Goal: Task Accomplishment & Management: Manage account settings

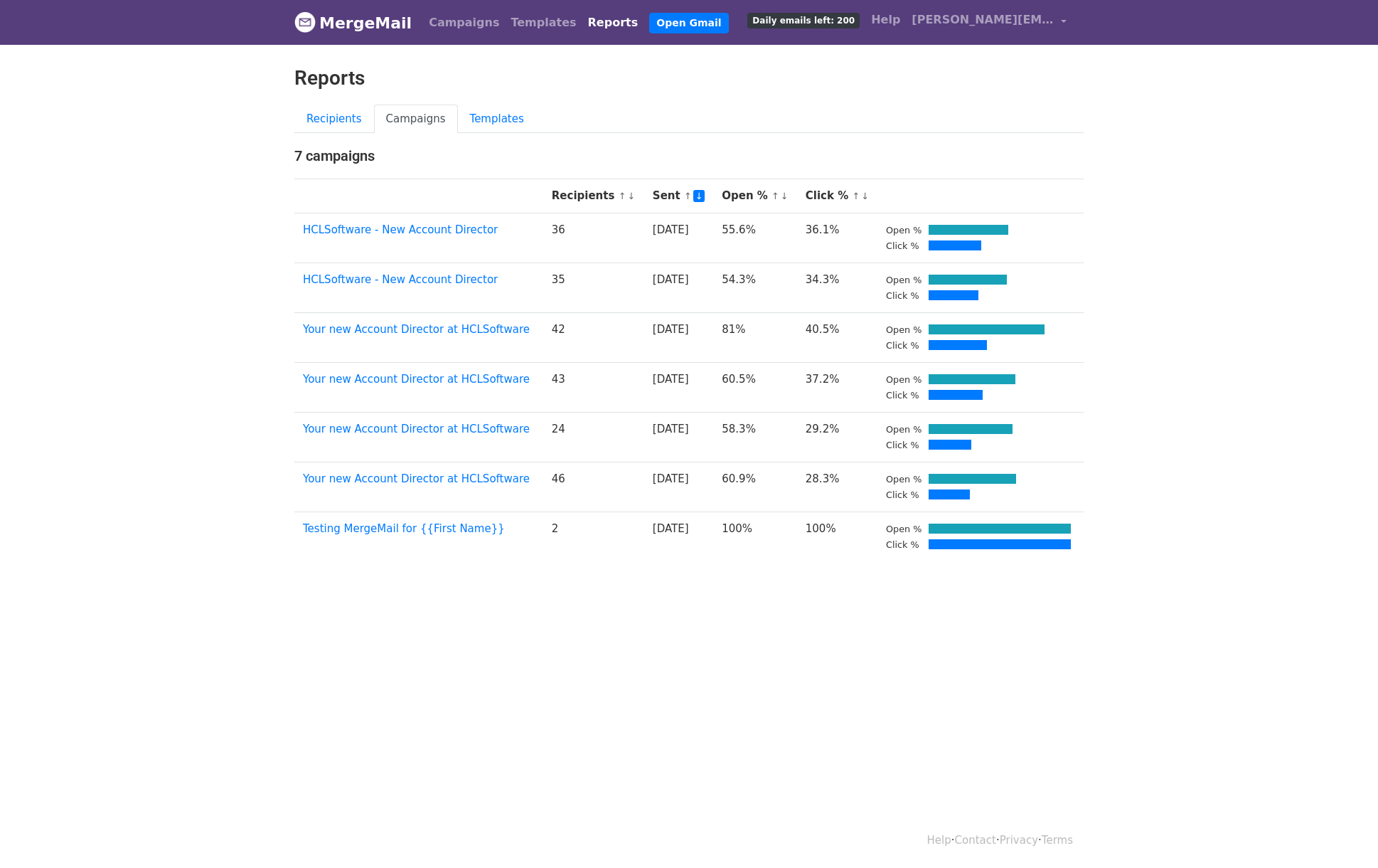
click at [214, 308] on body "MergeMail Campaigns Templates Reports Open Gmail Daily emails left: 200 Help fr…" at bounding box center [689, 315] width 1378 height 629
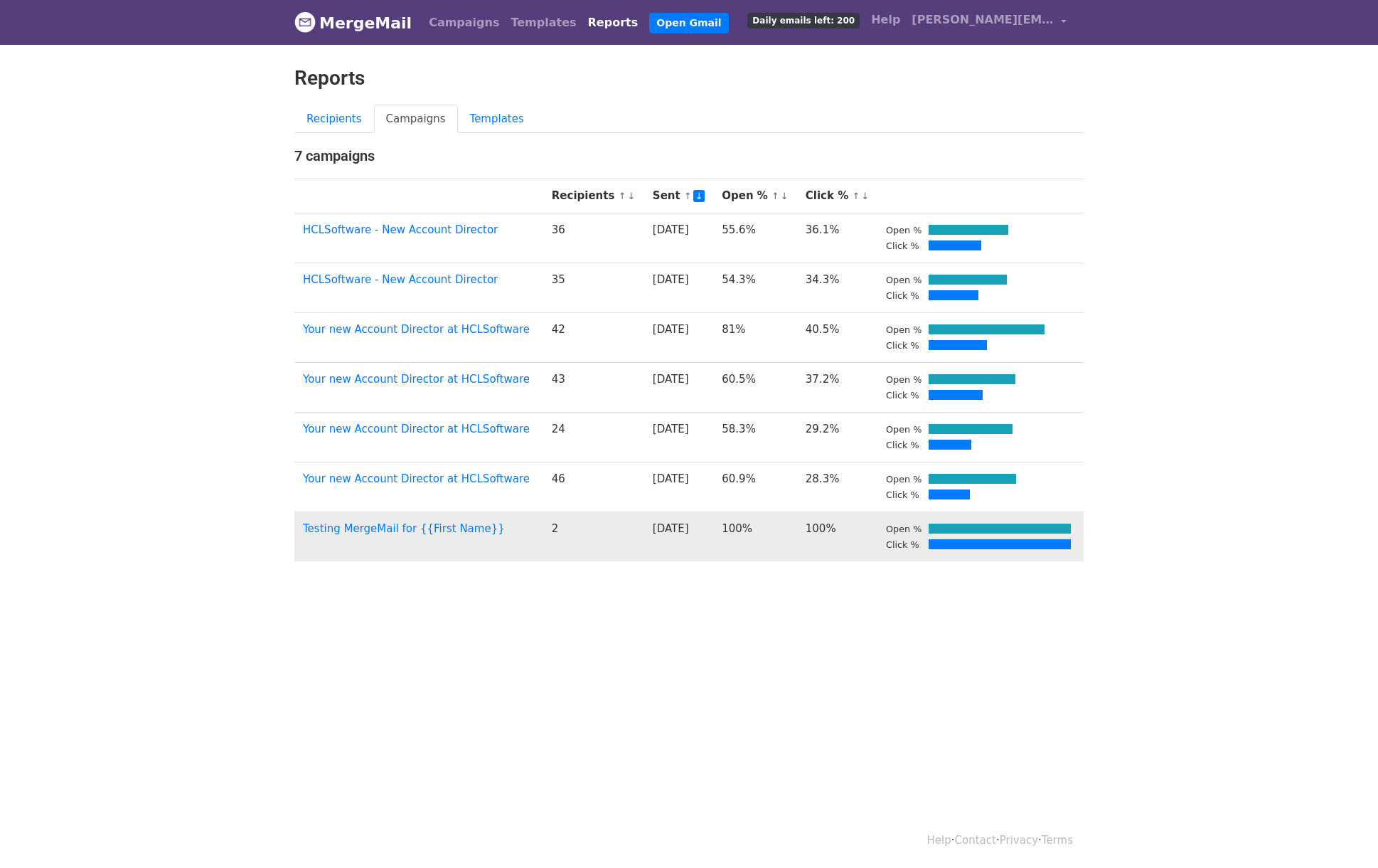
click at [552, 539] on td "2" at bounding box center [594, 537] width 101 height 50
click at [451, 527] on link "Testing MergeMail for {{First Name}}" at bounding box center [404, 528] width 202 height 13
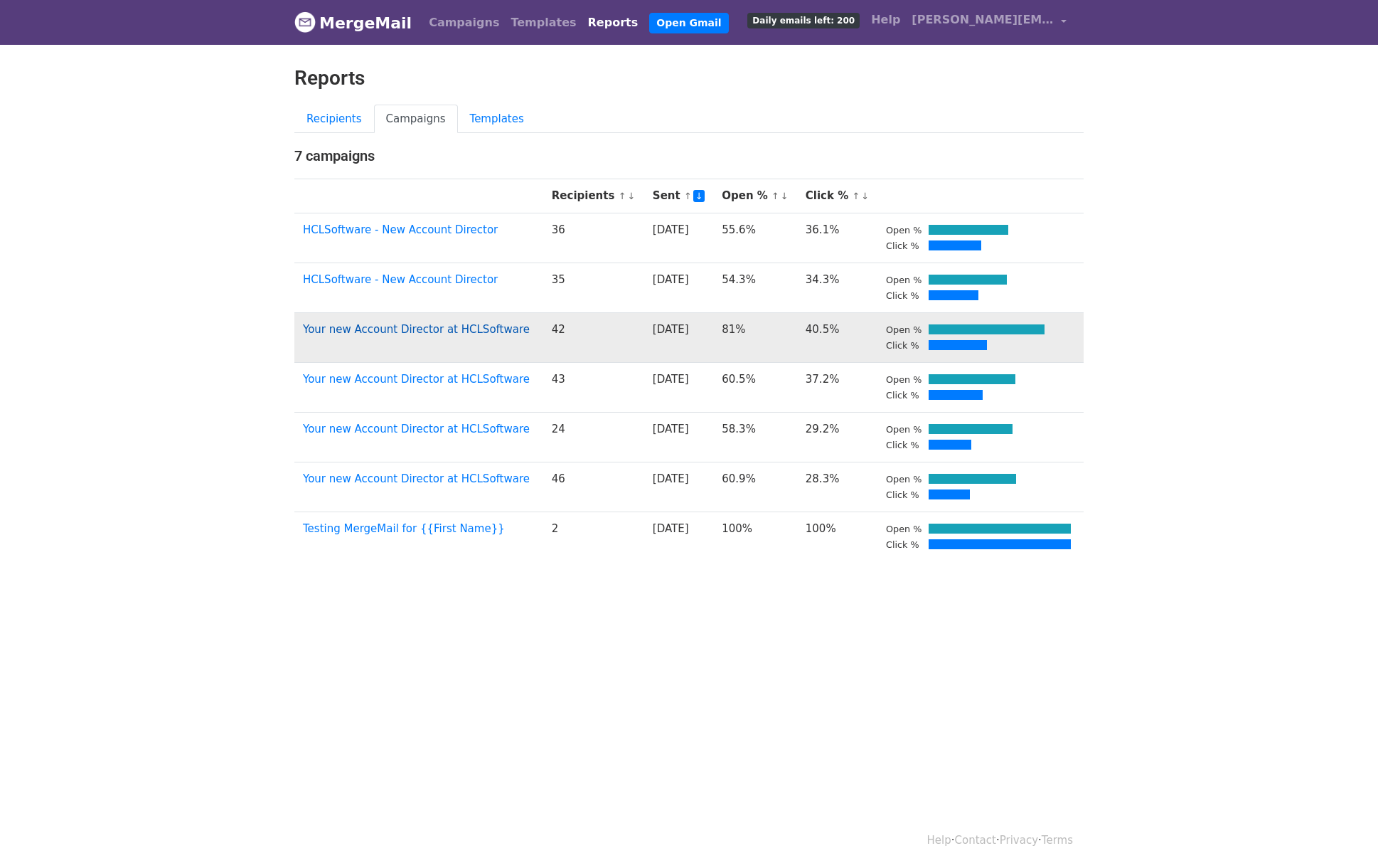
click at [398, 331] on link "Your new Account Director at HCLSoftware" at bounding box center [416, 329] width 226 height 13
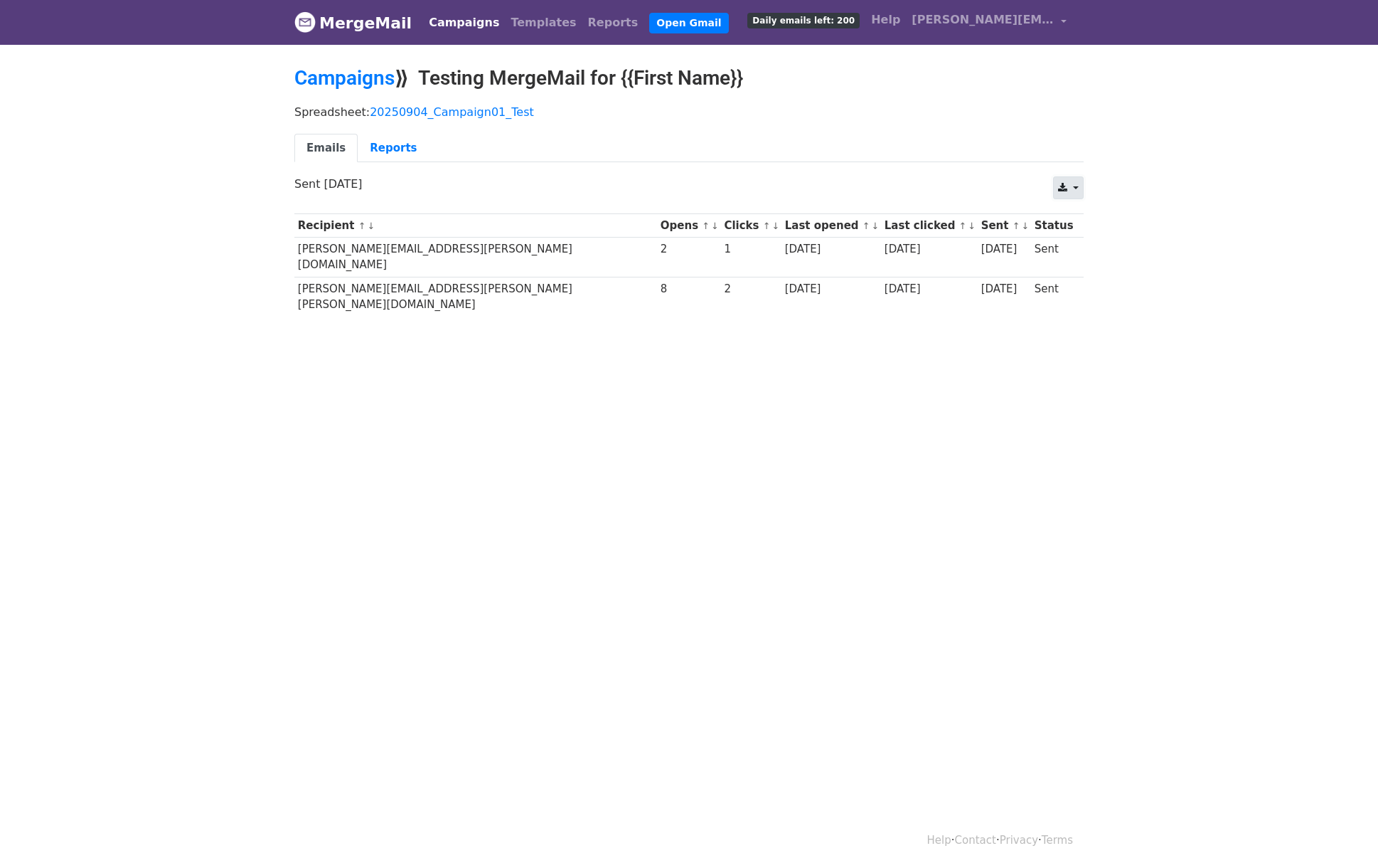
click at [1074, 185] on link at bounding box center [1068, 188] width 30 height 22
click at [1177, 126] on body "MergeMail Campaigns Templates Reports Open Gmail Daily emails left: 200 Help [P…" at bounding box center [689, 192] width 1378 height 384
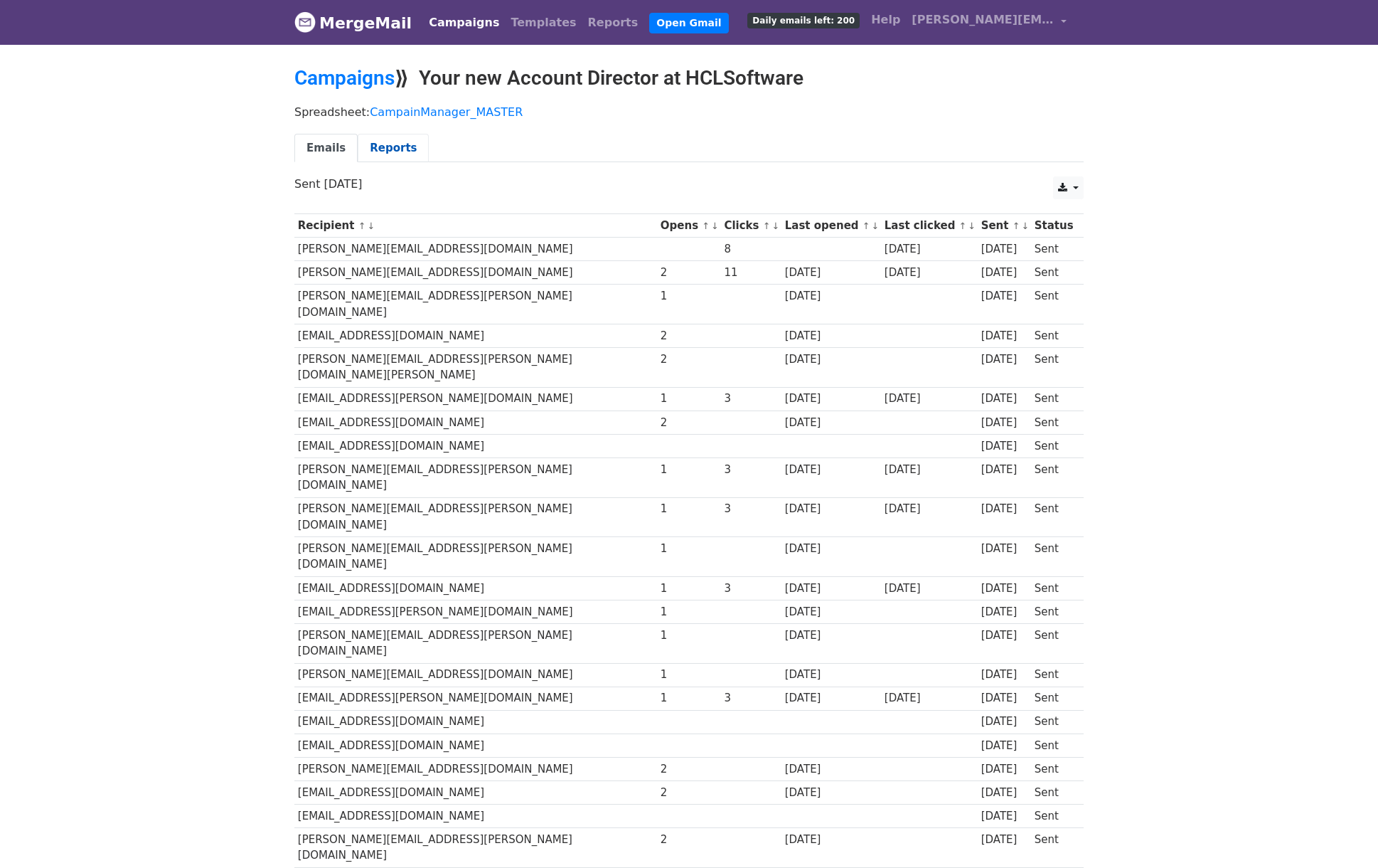
click at [380, 149] on link "Reports" at bounding box center [393, 149] width 71 height 29
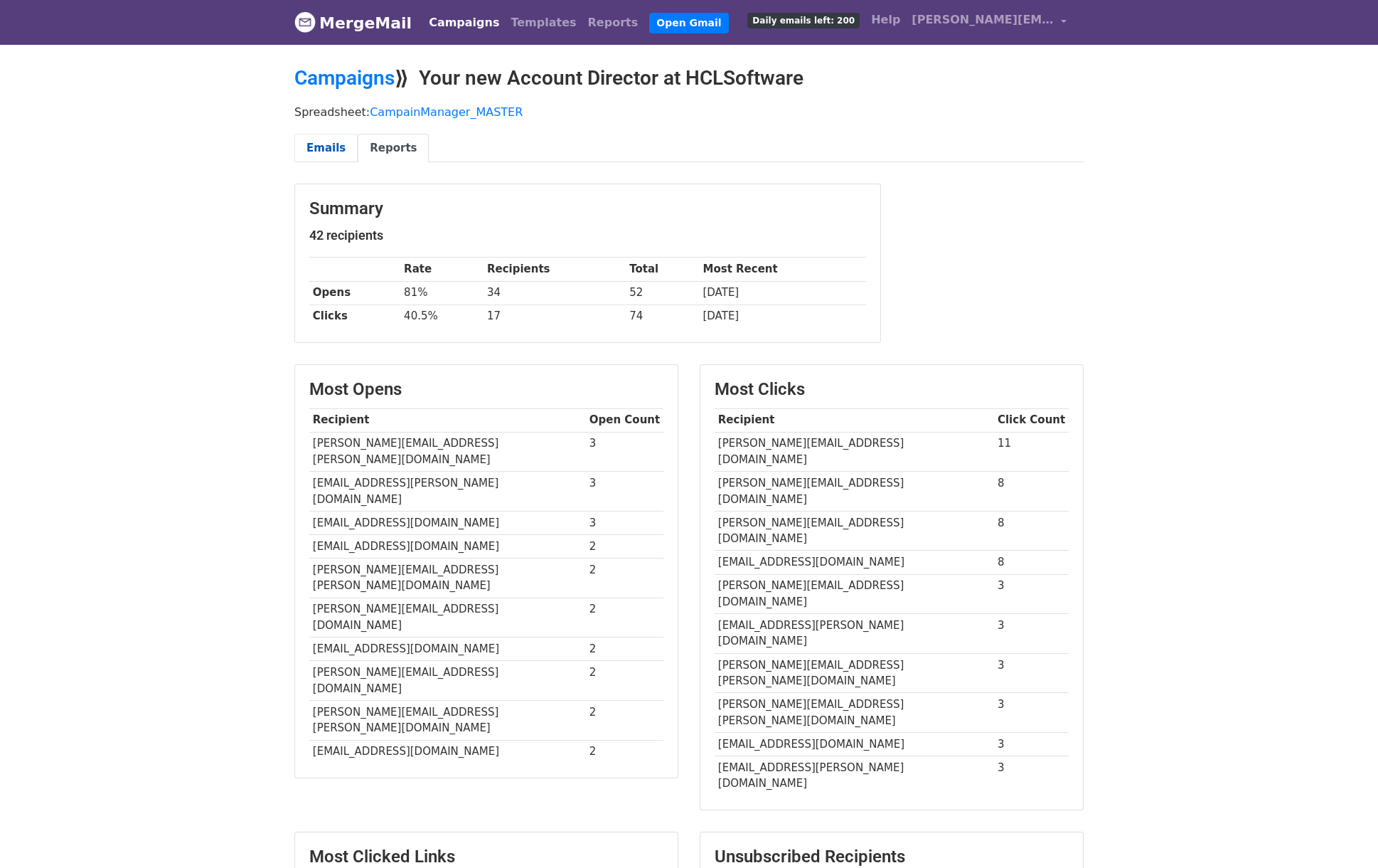
click at [323, 148] on link "Emails" at bounding box center [326, 149] width 63 height 29
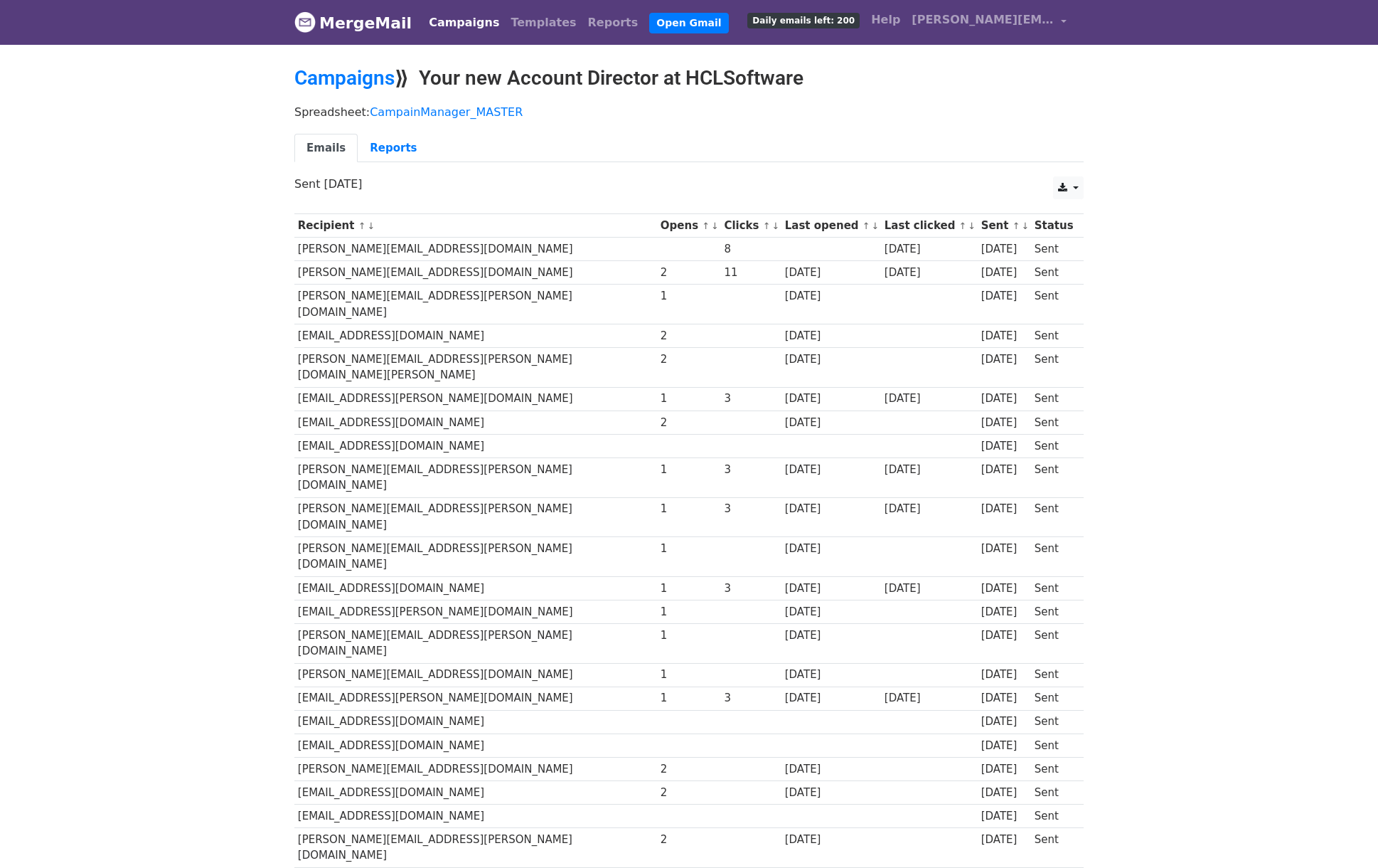
click at [228, 322] on body "MergeMail Campaigns Templates Reports Open Gmail Daily emails left: 200 Help fr…" at bounding box center [689, 775] width 1378 height 1550
click at [544, 168] on div "Emails Reports" at bounding box center [689, 152] width 811 height 36
click at [537, 152] on ul "Emails Reports" at bounding box center [689, 149] width 789 height 29
click at [235, 170] on body "MergeMail Campaigns Templates Reports Open Gmail Daily emails left: 200 Help fr…" at bounding box center [689, 775] width 1378 height 1550
click at [1207, 313] on body "MergeMail Campaigns Templates Reports Open Gmail Daily emails left: 200 Help fr…" at bounding box center [689, 775] width 1378 height 1550
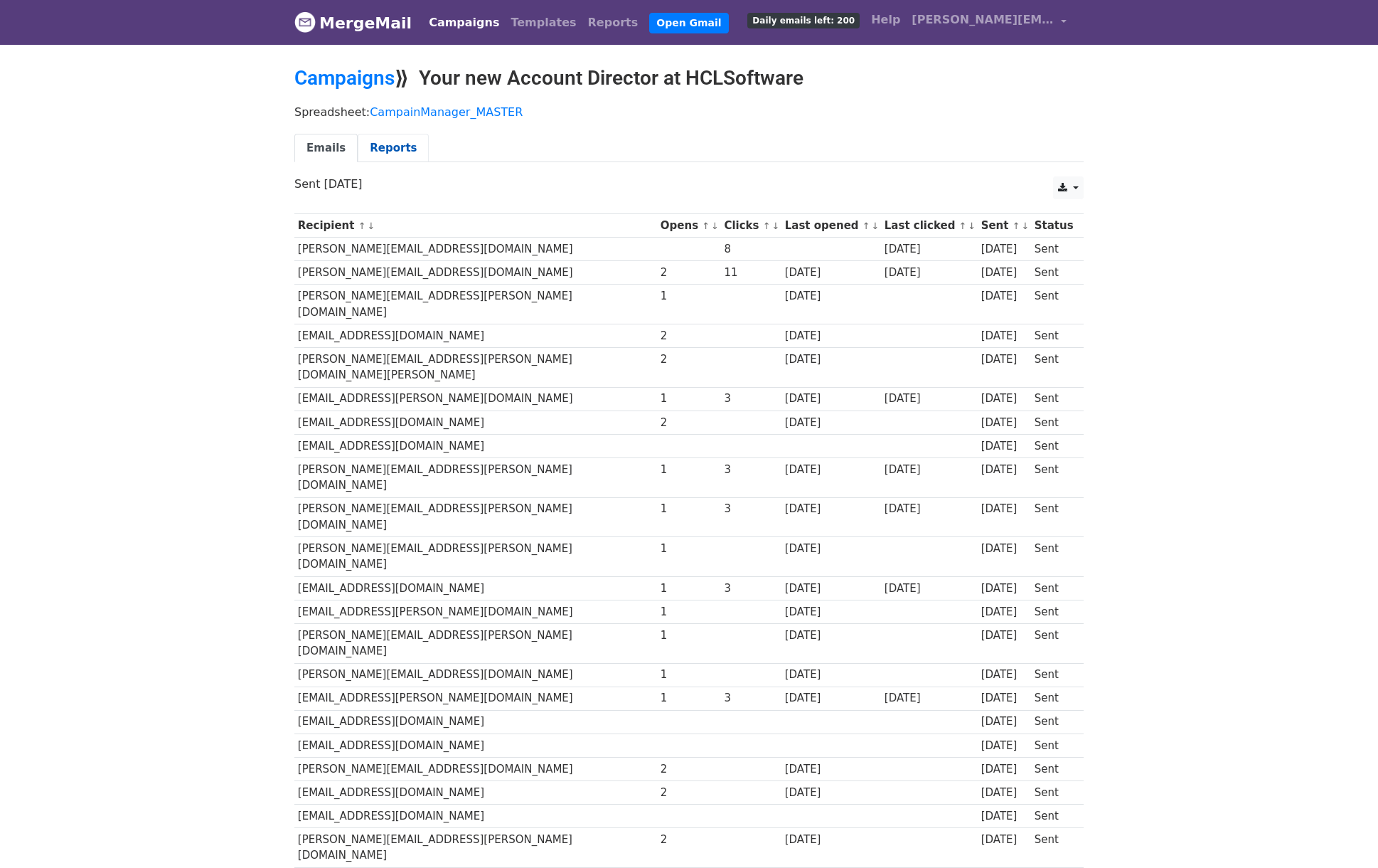
click at [392, 146] on link "Reports" at bounding box center [393, 149] width 71 height 29
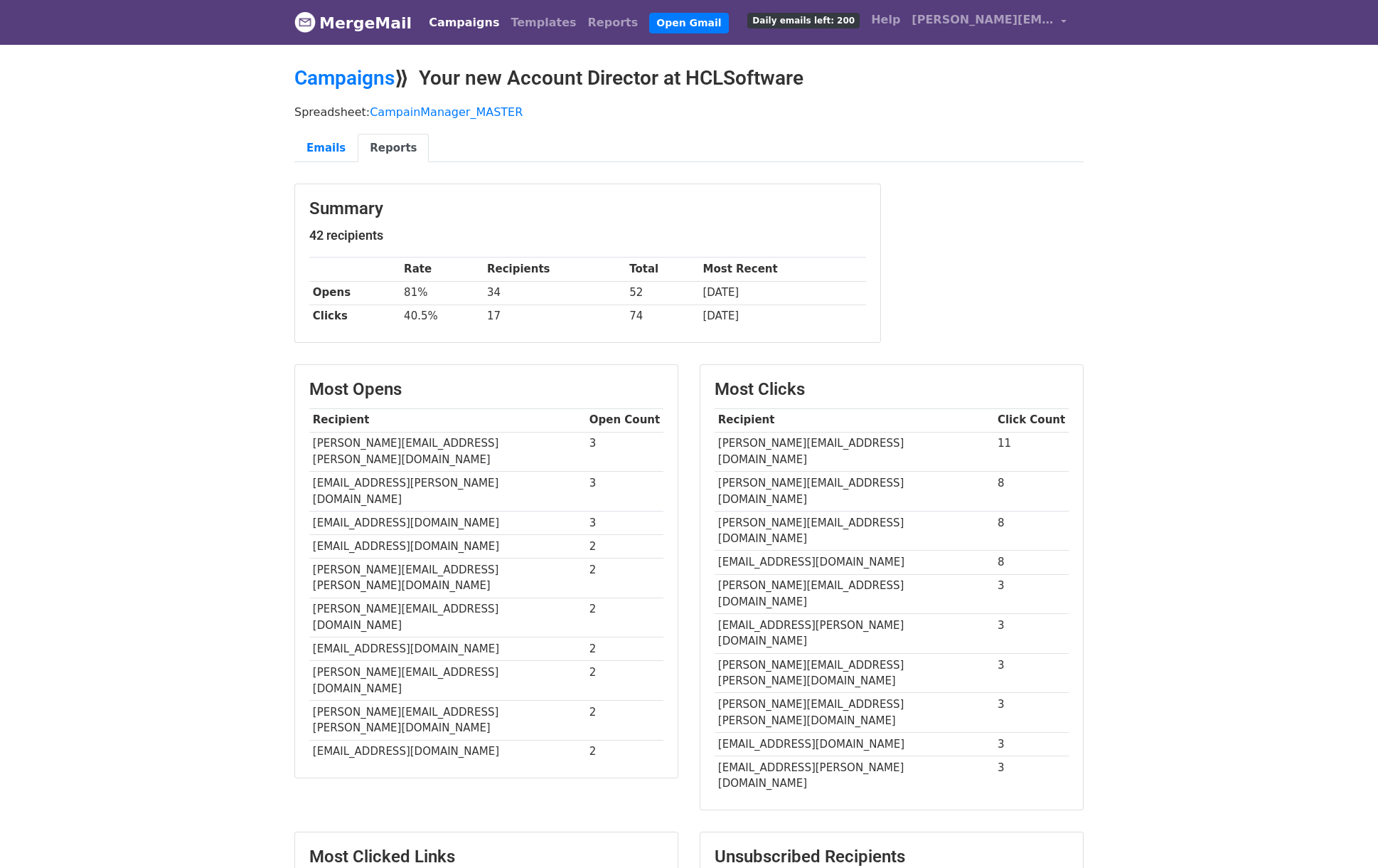
click at [1186, 480] on body "MergeMail Campaigns Templates Reports Open Gmail Daily emails left: 200 Help fr…" at bounding box center [689, 618] width 1378 height 1236
click at [306, 151] on link "Emails" at bounding box center [326, 149] width 63 height 29
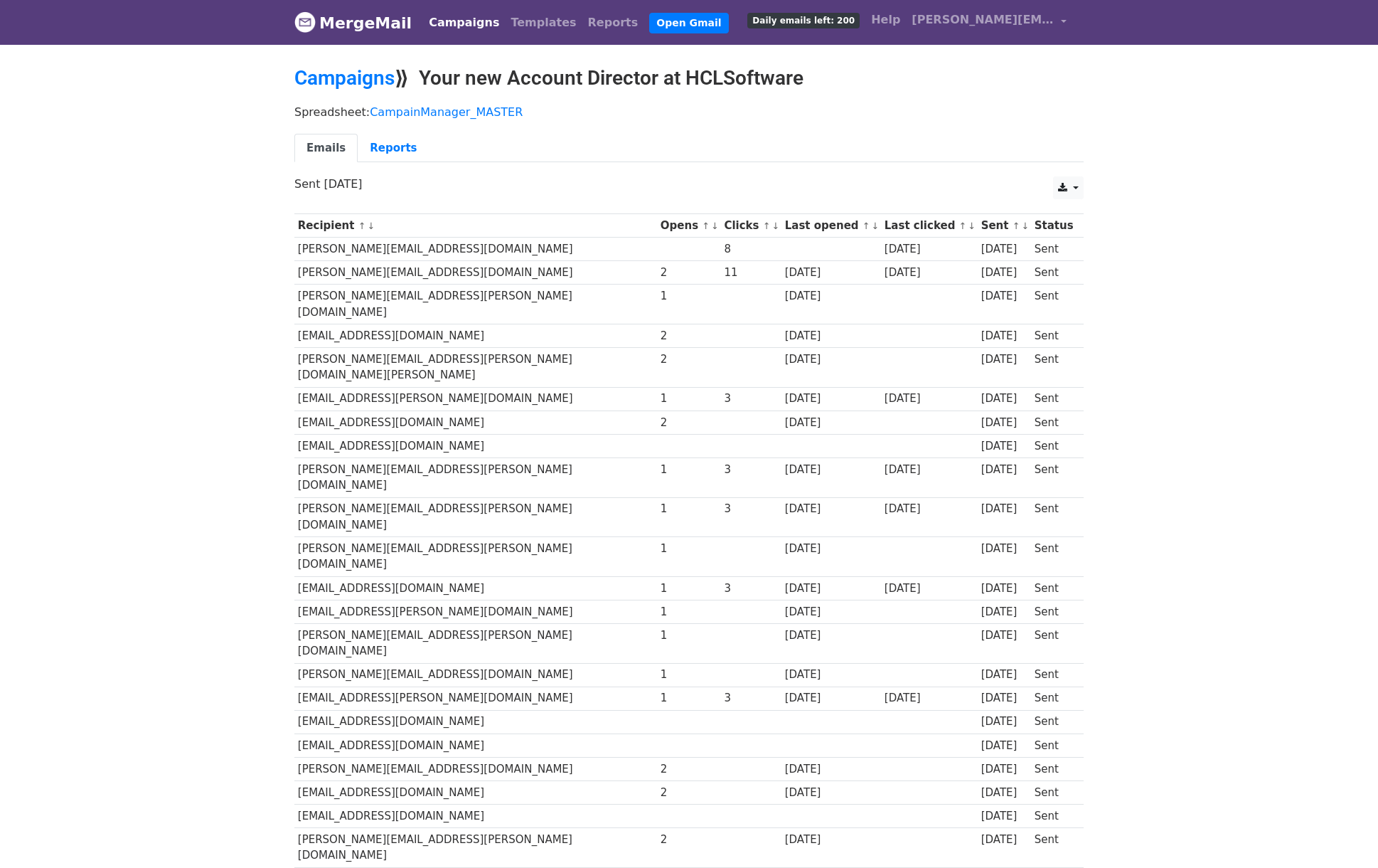
click at [327, 186] on p "Sent 5 days ago" at bounding box center [689, 183] width 789 height 15
drag, startPoint x: 311, startPoint y: 183, endPoint x: 388, endPoint y: 183, distance: 77.0
click at [388, 183] on p "Sent 5 days ago" at bounding box center [689, 183] width 789 height 15
click at [418, 182] on p "Sent 5 days ago" at bounding box center [689, 183] width 789 height 15
click at [398, 187] on p "Sent 5 days ago" at bounding box center [689, 183] width 789 height 15
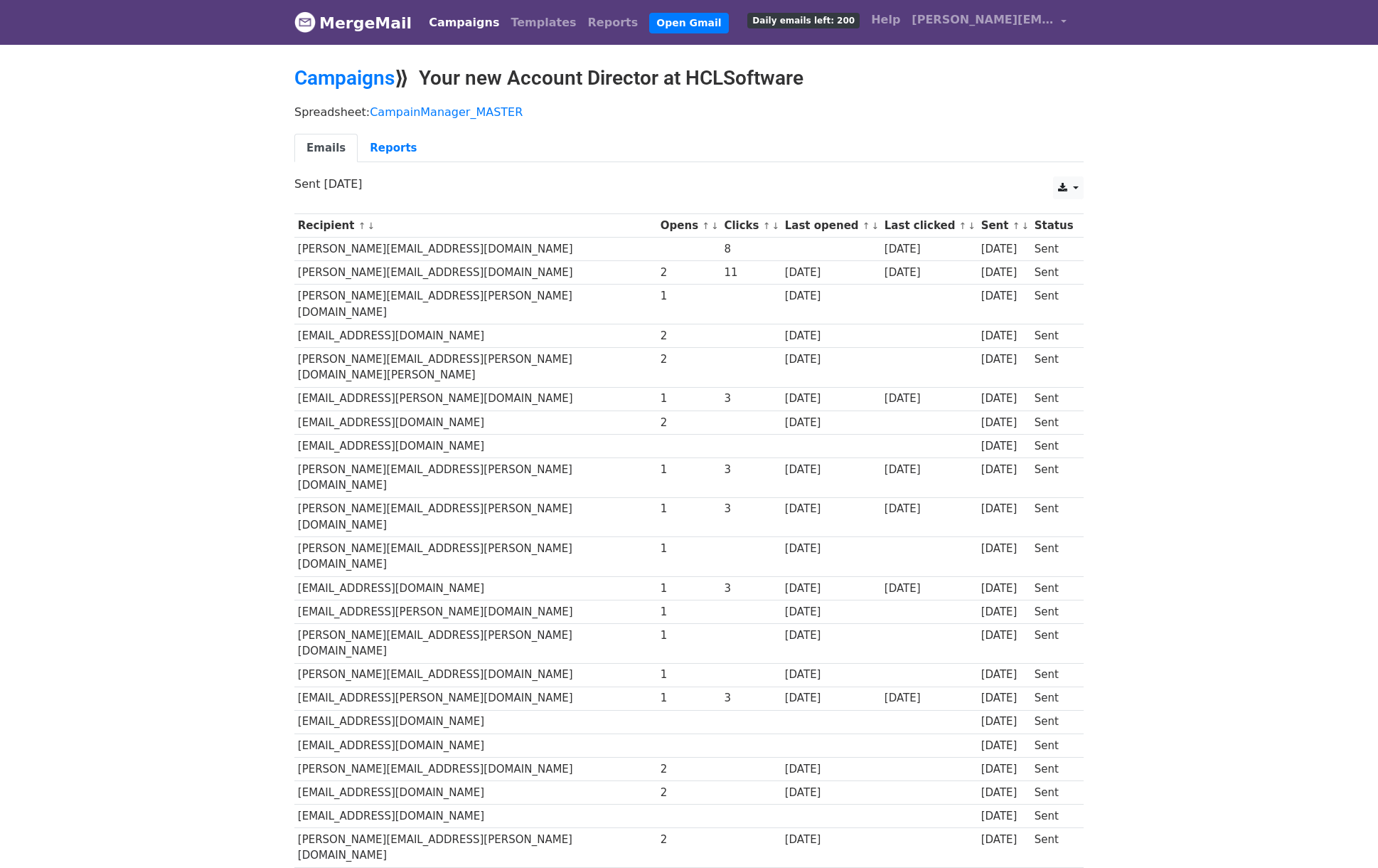
click at [981, 254] on div "5 days ago" at bounding box center [1005, 249] width 47 height 16
click at [359, 82] on link "Campaigns" at bounding box center [345, 78] width 100 height 23
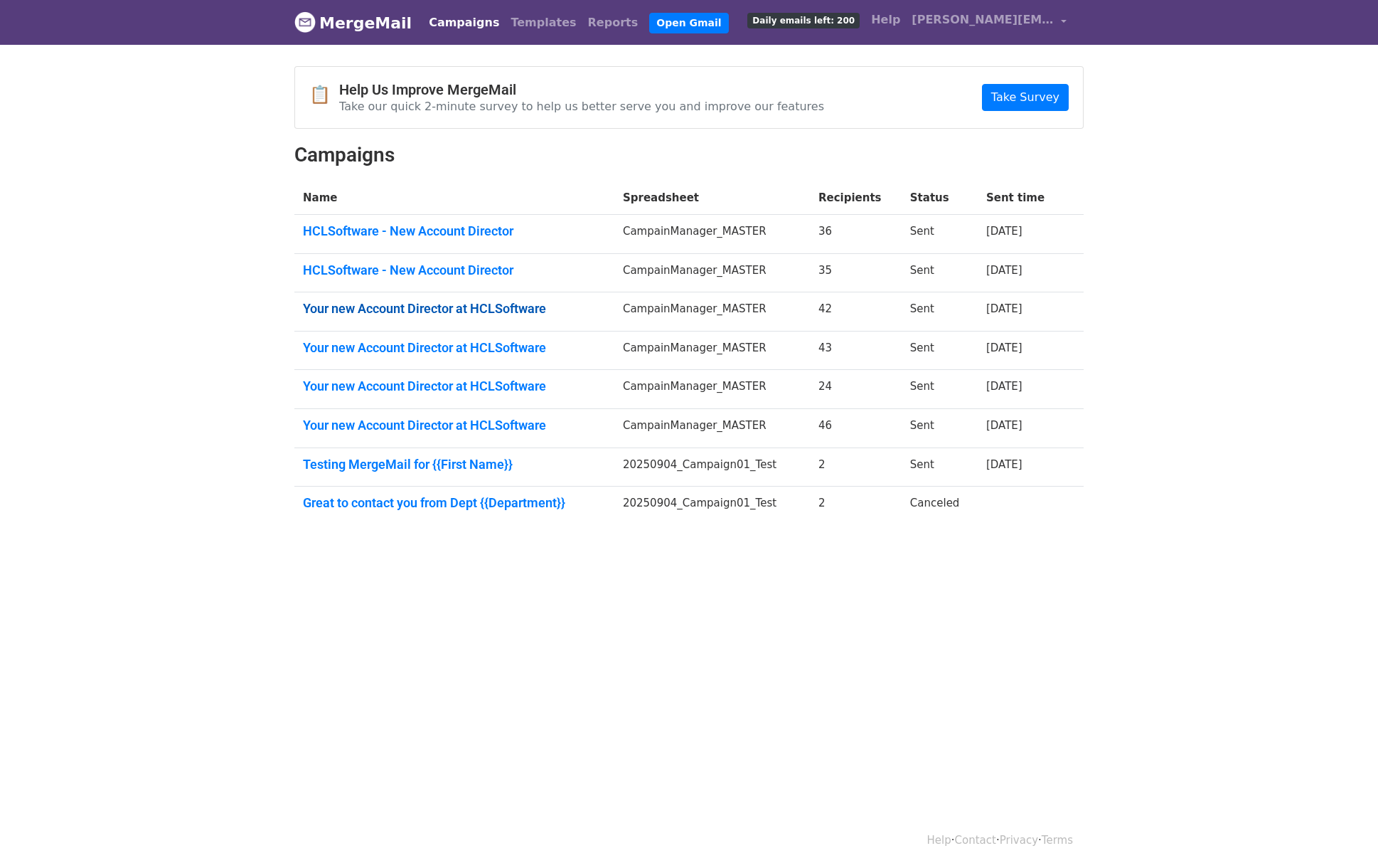
click at [468, 305] on link "Your new Account Director at HCLSoftware" at bounding box center [454, 309] width 303 height 16
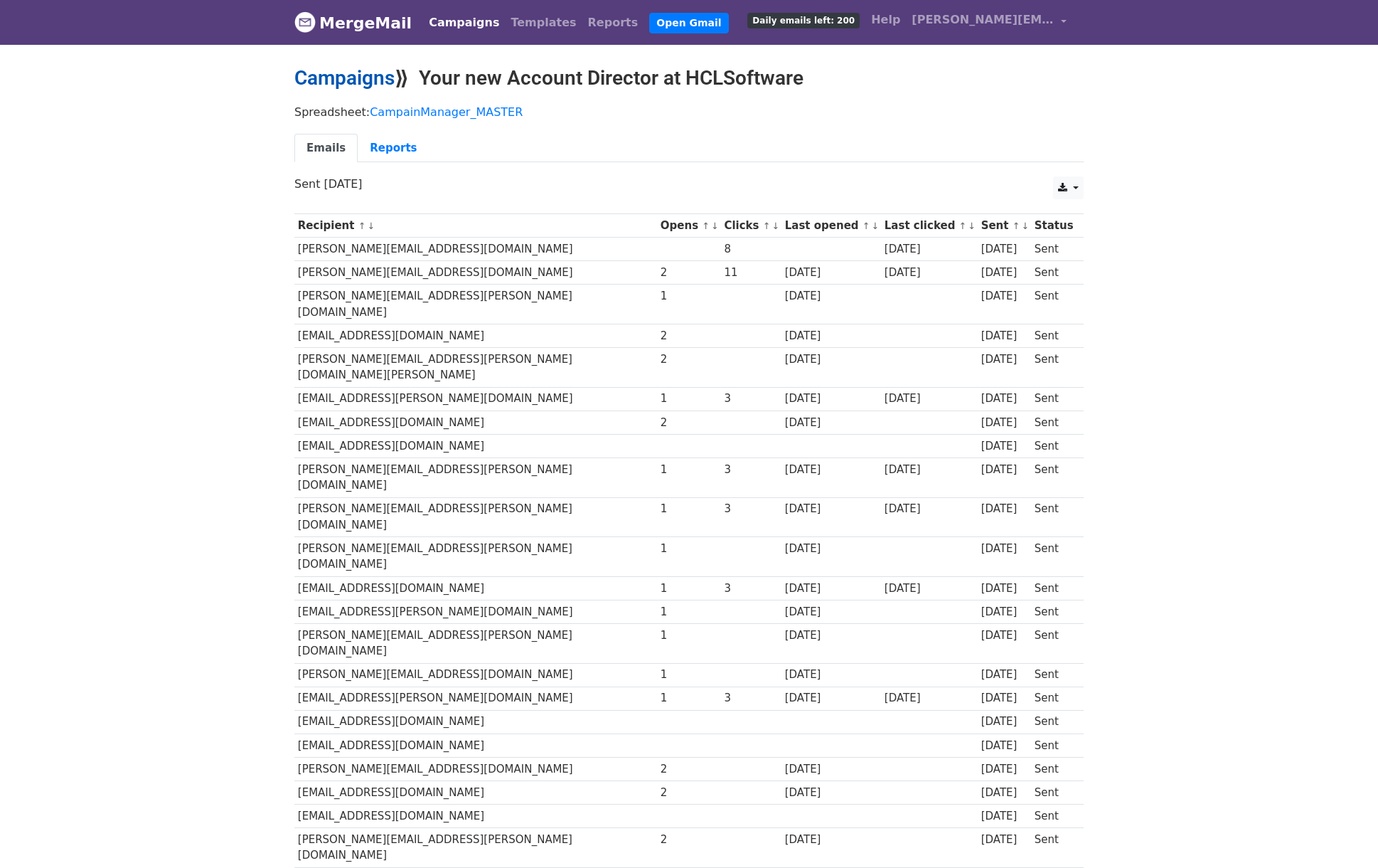
click at [351, 77] on link "Campaigns" at bounding box center [345, 78] width 100 height 23
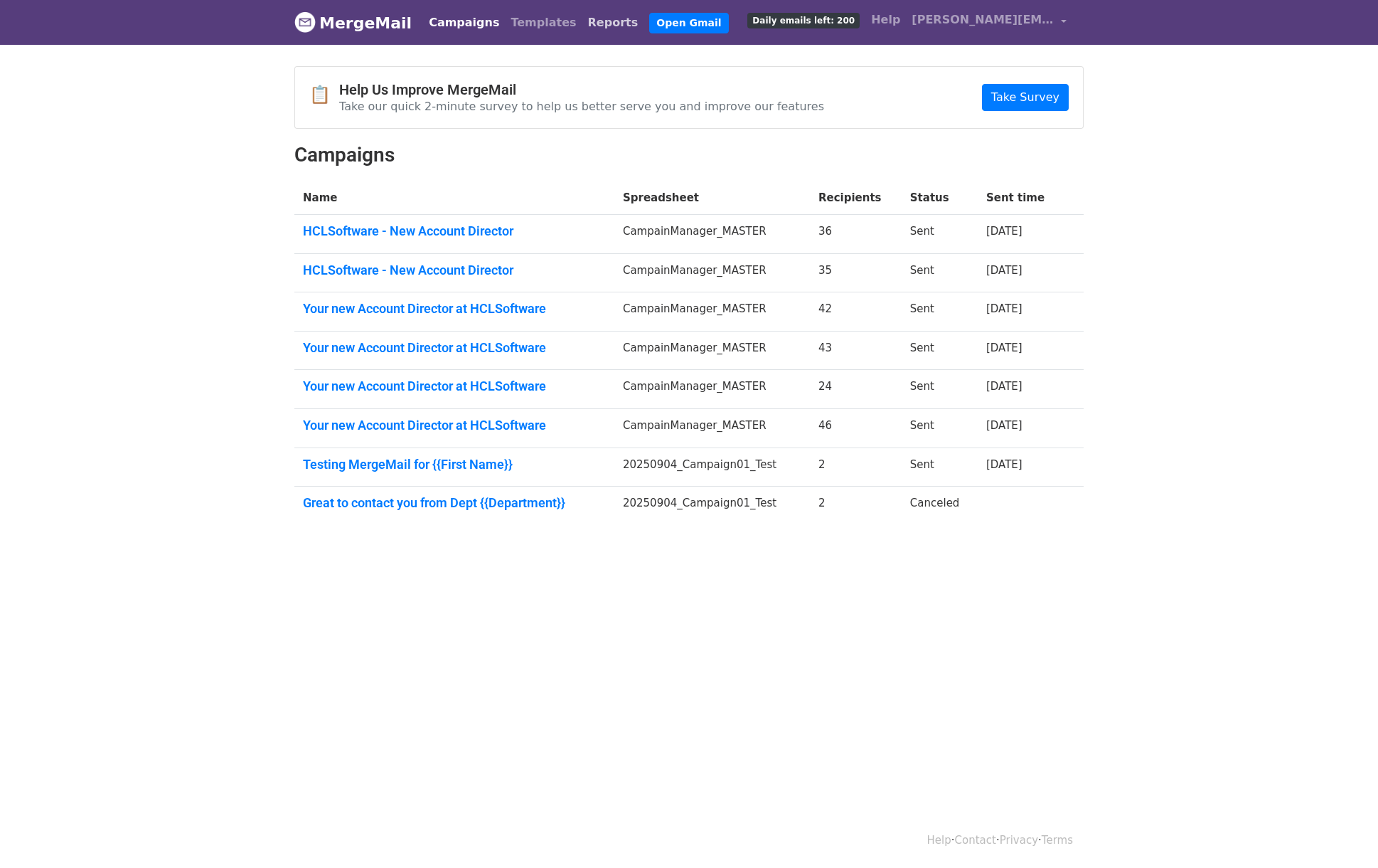
click at [583, 17] on link "Reports" at bounding box center [614, 22] width 62 height 29
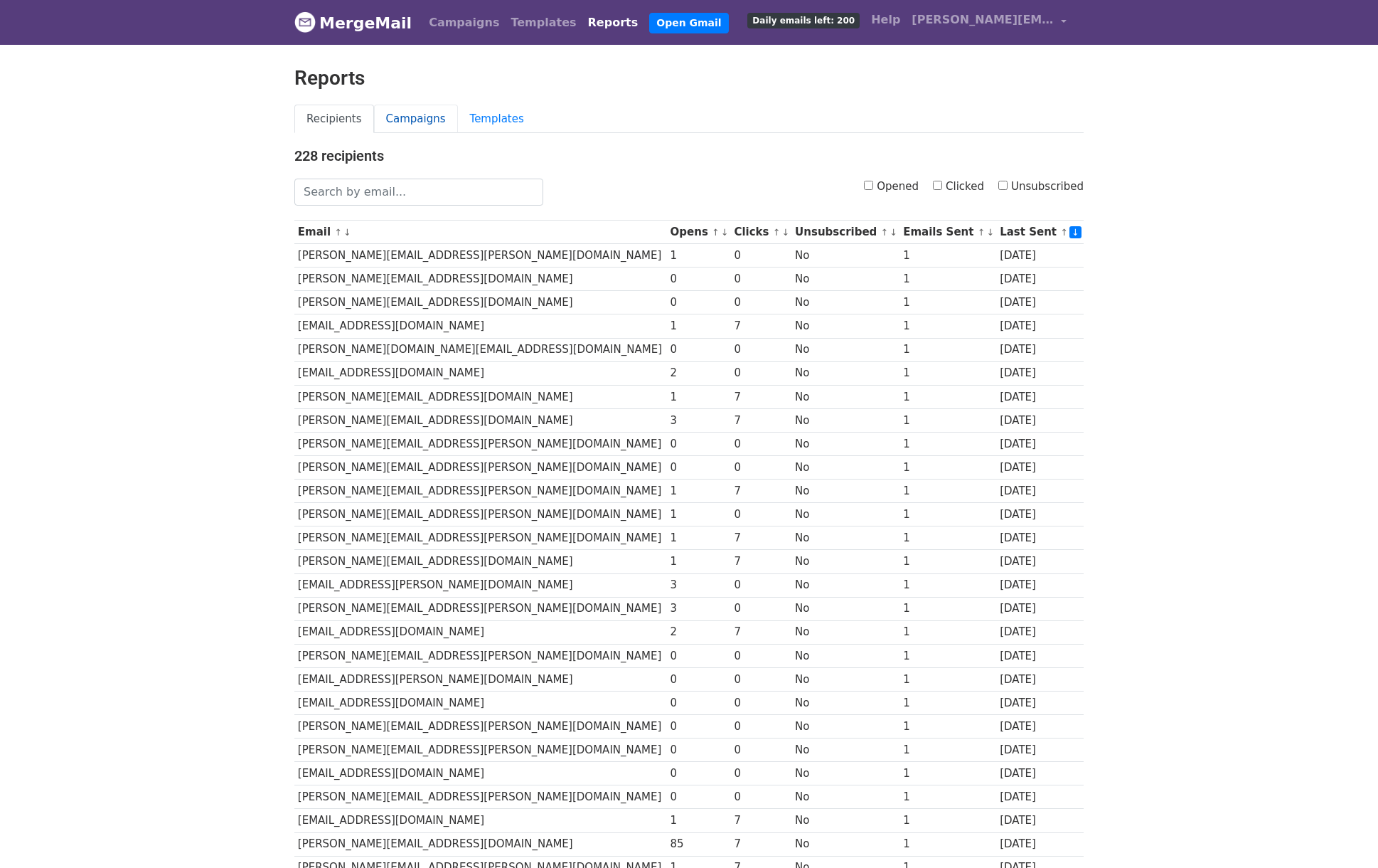
click at [412, 122] on link "Campaigns" at bounding box center [416, 119] width 84 height 29
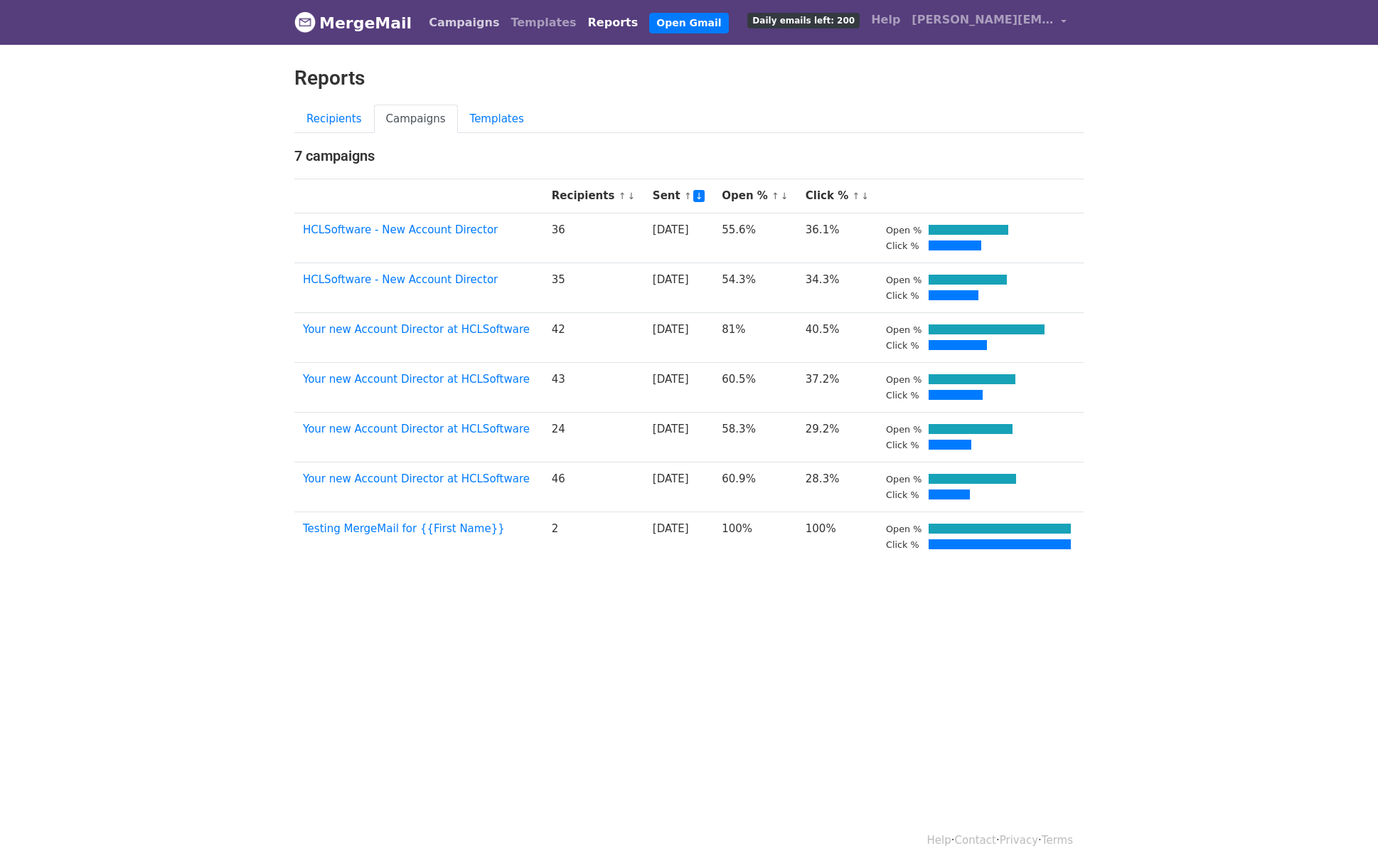
click at [444, 34] on link "Campaigns" at bounding box center [464, 22] width 82 height 29
